Goal: Obtain resource: Obtain resource

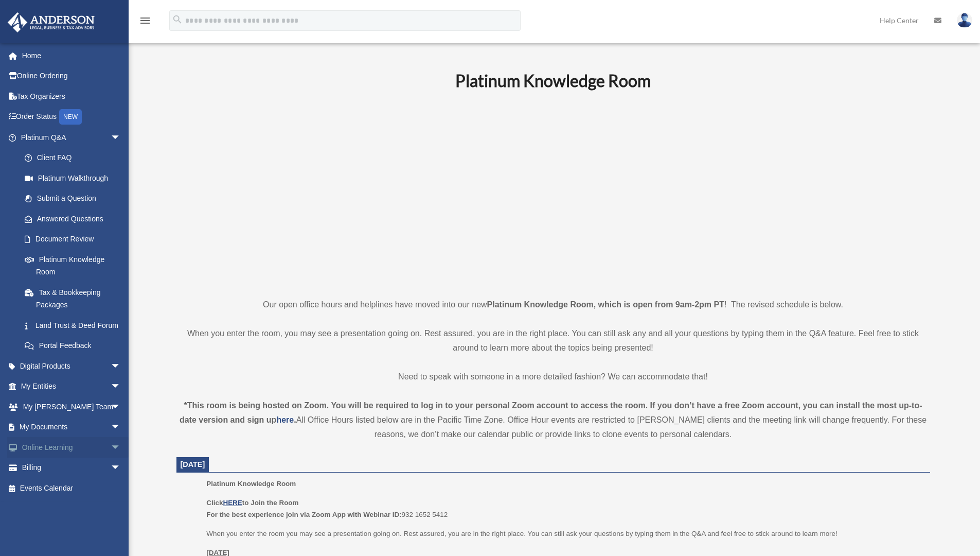
click at [96, 457] on link "Online Learning arrow_drop_down" at bounding box center [71, 447] width 129 height 21
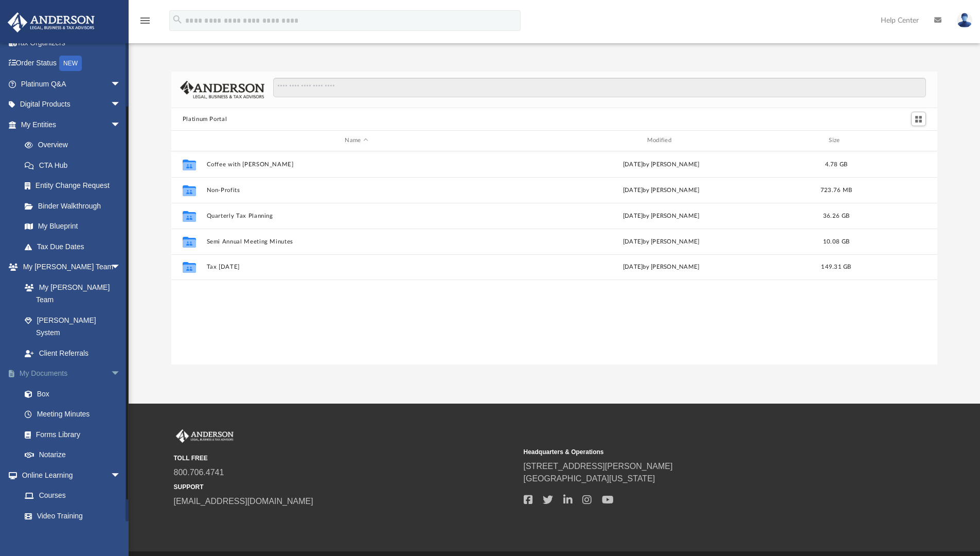
scroll to position [96, 0]
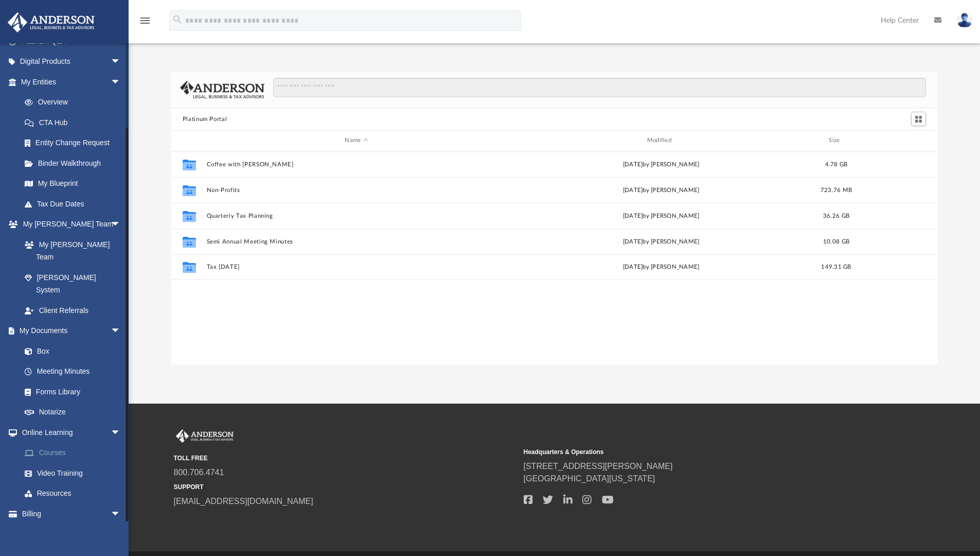
click at [51, 443] on link "Courses" at bounding box center [75, 453] width 122 height 21
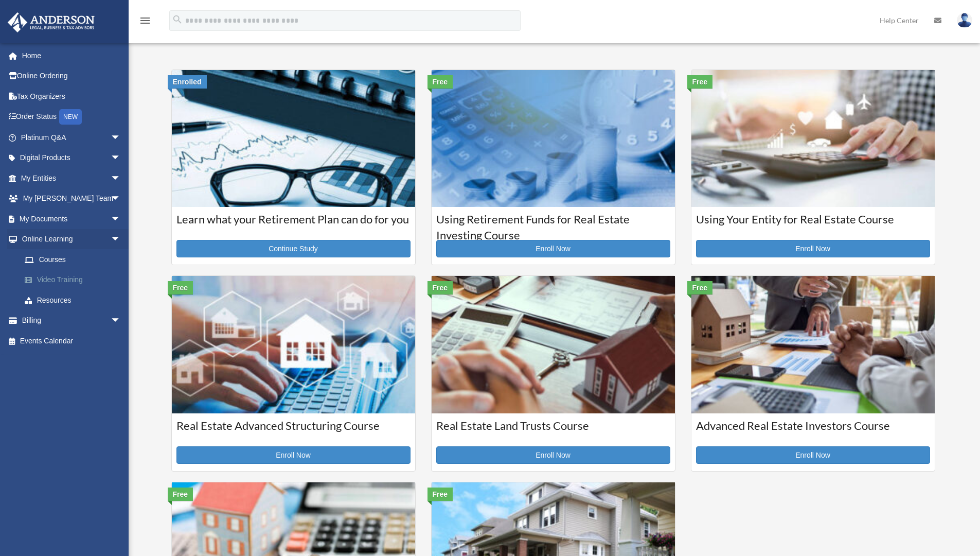
click at [58, 280] on link "Video Training" at bounding box center [75, 280] width 122 height 21
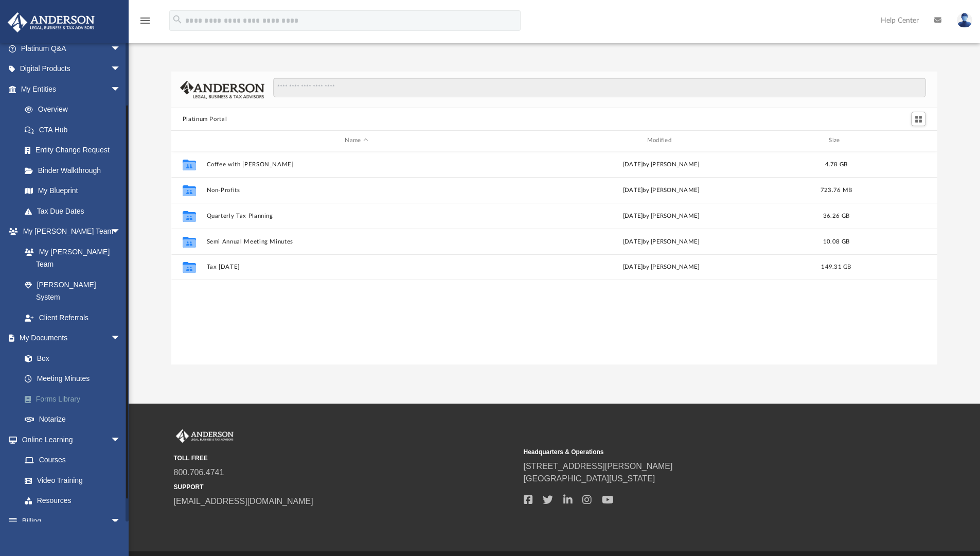
scroll to position [96, 0]
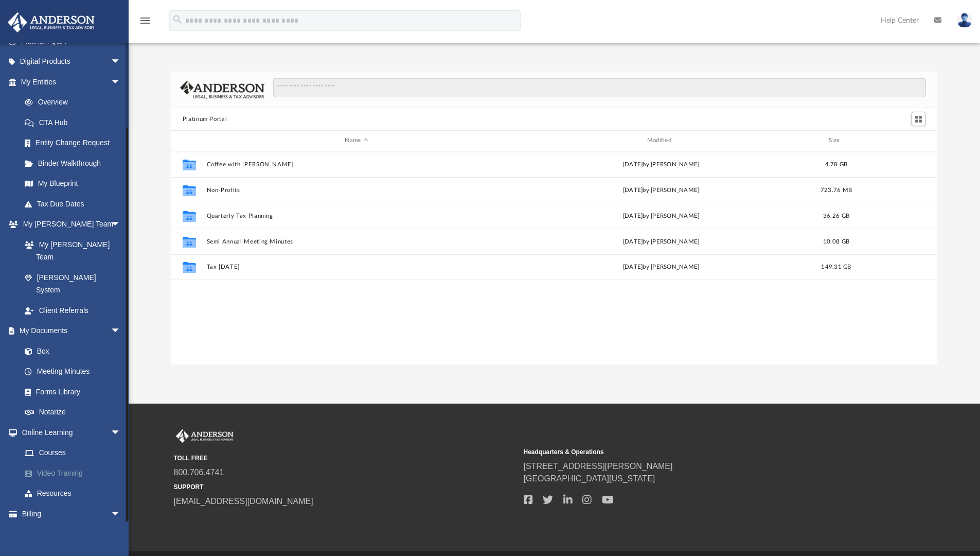
click at [69, 463] on link "Video Training" at bounding box center [75, 473] width 122 height 21
click at [64, 483] on link "Resources" at bounding box center [75, 493] width 122 height 21
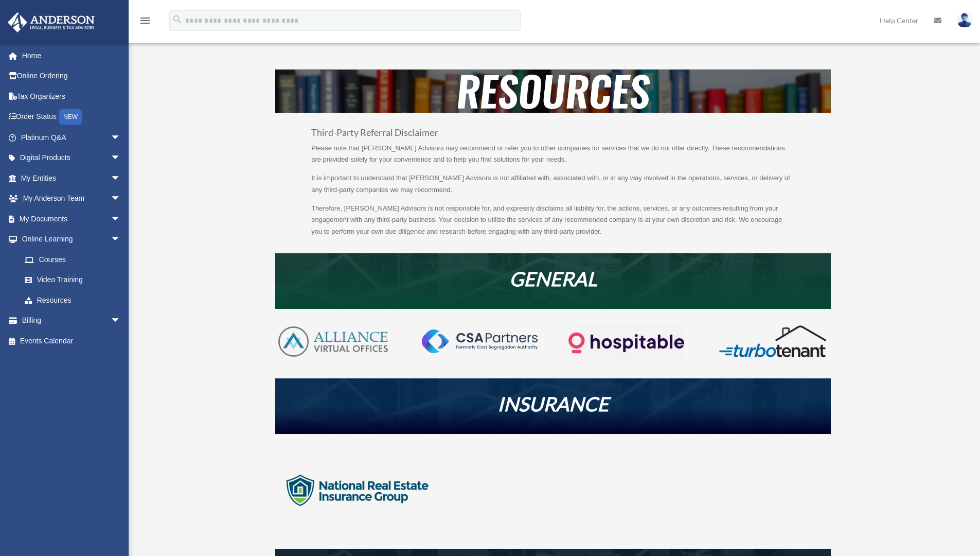
click at [666, 398] on h1 "INSURANCE" at bounding box center [553, 406] width 556 height 25
click at [73, 281] on link "Video Training" at bounding box center [75, 280] width 122 height 21
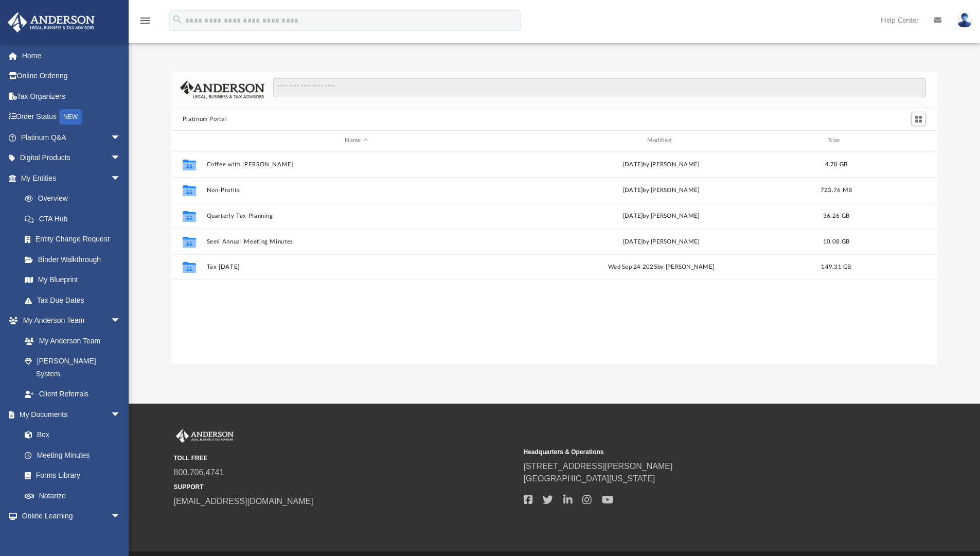
scroll to position [8, 8]
click at [342, 89] on input "Search files and folders" at bounding box center [599, 88] width 653 height 20
type input "*"
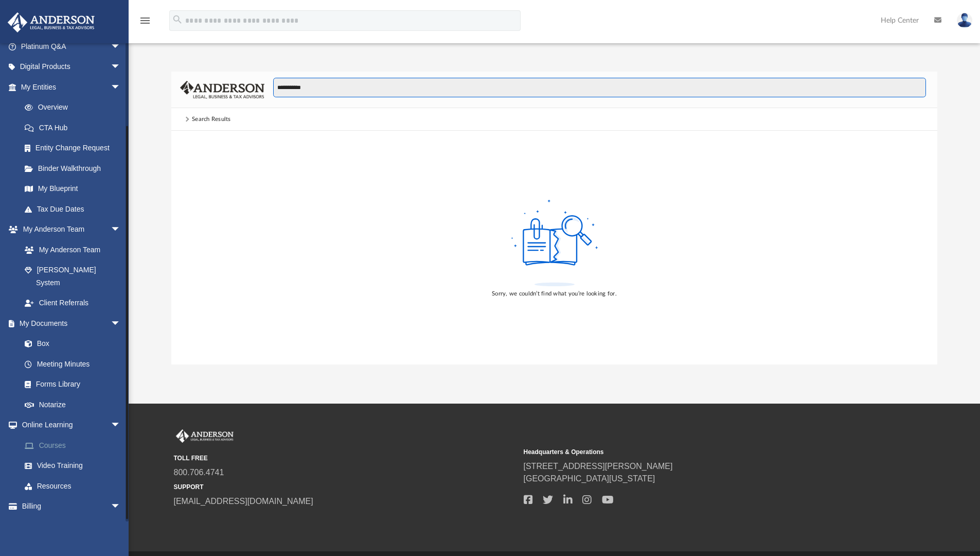
scroll to position [94, 0]
type input "**********"
click at [51, 432] on link "Courses" at bounding box center [75, 442] width 122 height 21
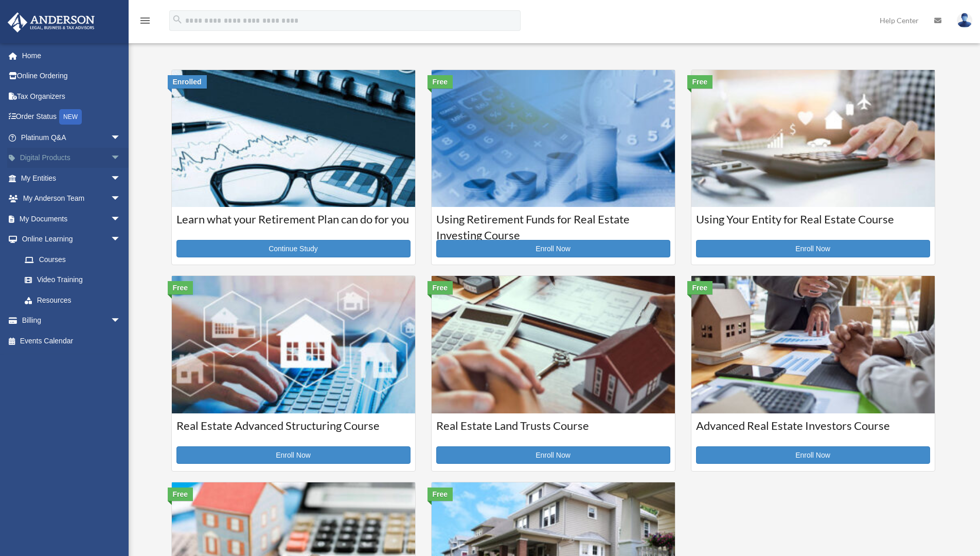
click at [111, 155] on span "arrow_drop_down" at bounding box center [121, 158] width 21 height 21
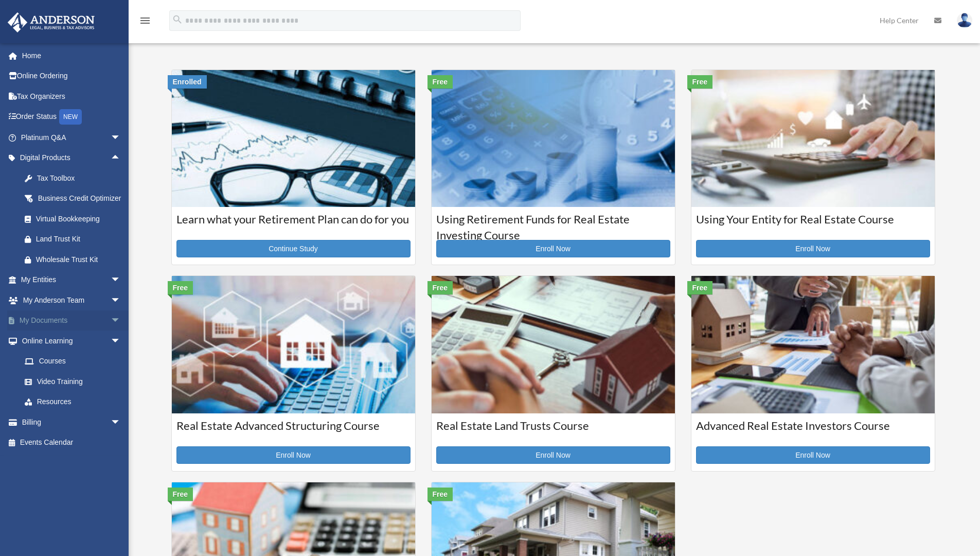
click at [111, 330] on span "arrow_drop_down" at bounding box center [121, 320] width 21 height 21
click at [69, 391] on link "Forms Library" at bounding box center [75, 381] width 122 height 21
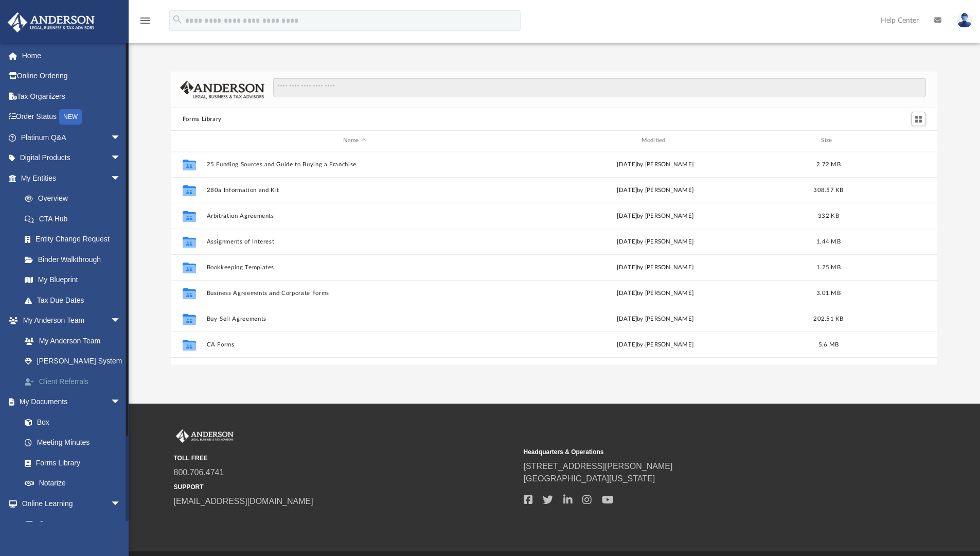
scroll to position [226, 758]
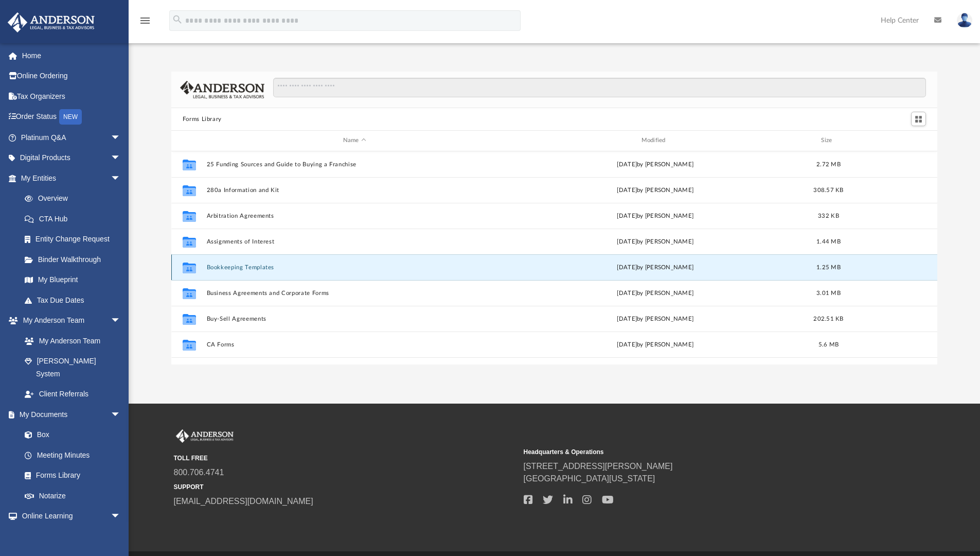
click at [268, 268] on button "Bookkeeping Templates" at bounding box center [354, 267] width 296 height 7
click at [265, 267] on button "Bookkeeping Templates" at bounding box center [354, 267] width 296 height 7
click at [190, 269] on icon "grid" at bounding box center [189, 268] width 13 height 8
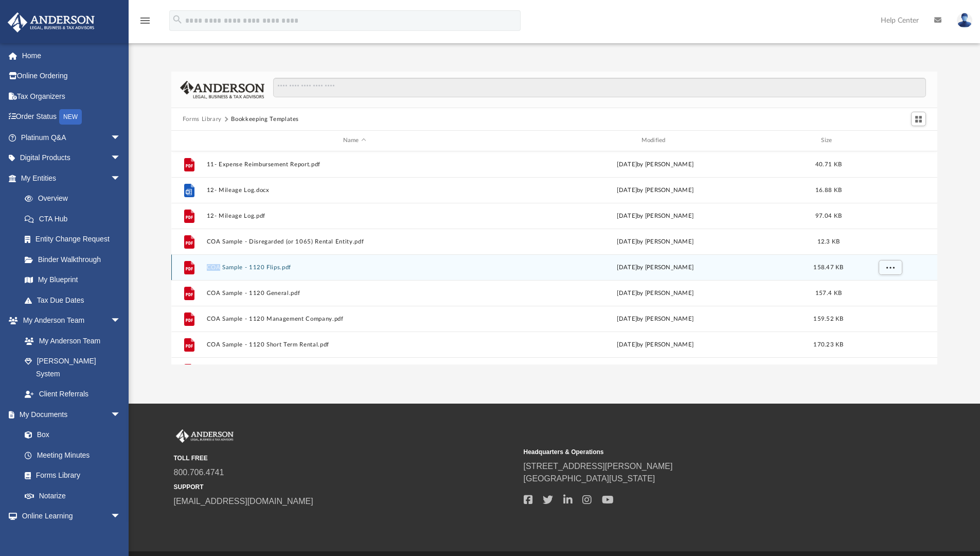
click at [190, 269] on icon "grid" at bounding box center [189, 268] width 7 height 3
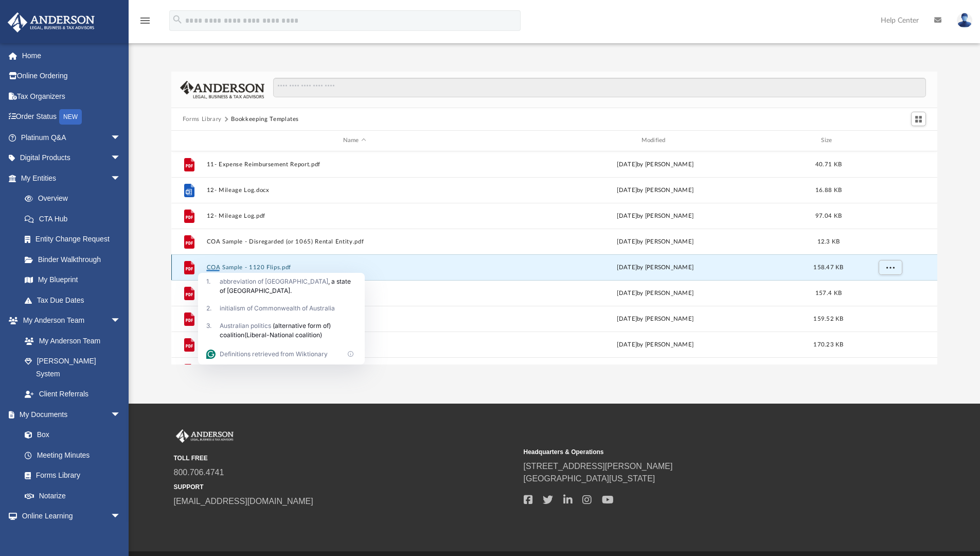
click at [445, 368] on div "App [EMAIL_ADDRESS][DOMAIN_NAME] Sign Out [EMAIL_ADDRESS][DOMAIN_NAME] Home Onl…" at bounding box center [490, 201] width 980 height 403
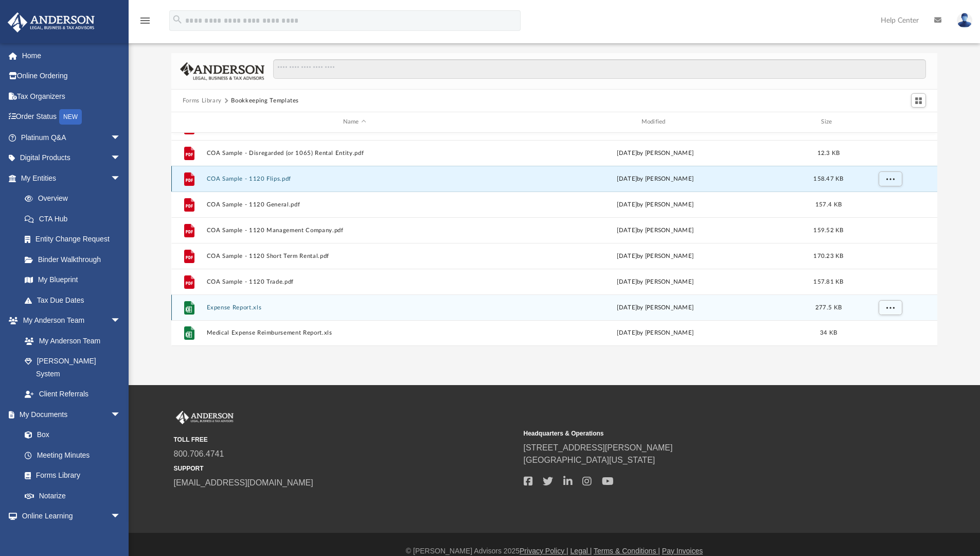
scroll to position [32, 0]
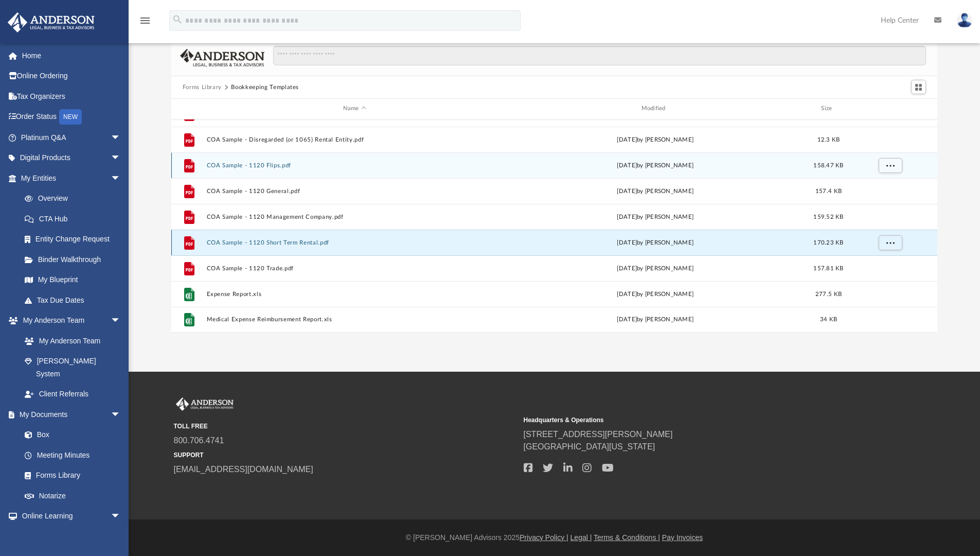
click at [278, 244] on button "COA Sample - 1120 Short Term Rental.pdf" at bounding box center [354, 242] width 296 height 7
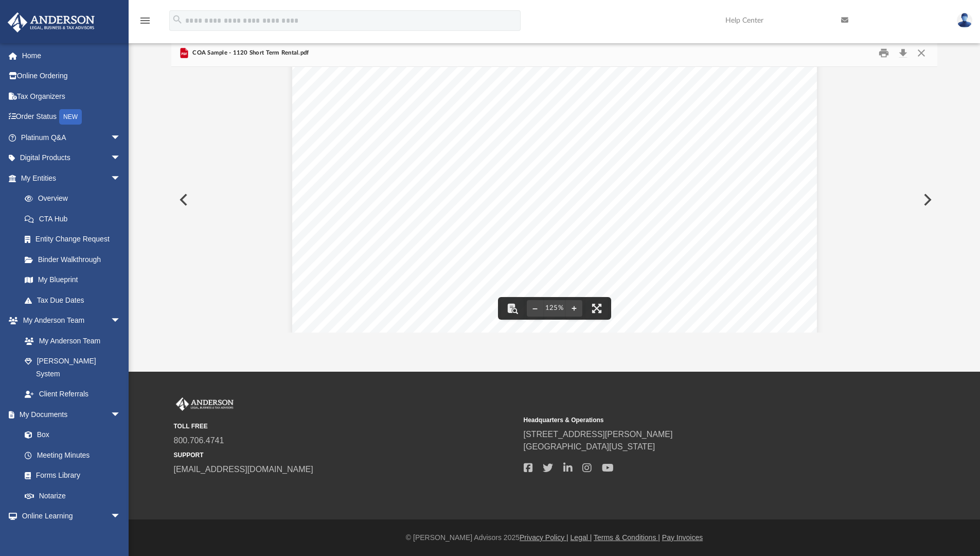
scroll to position [0, 0]
